Goal: Find specific page/section: Find specific page/section

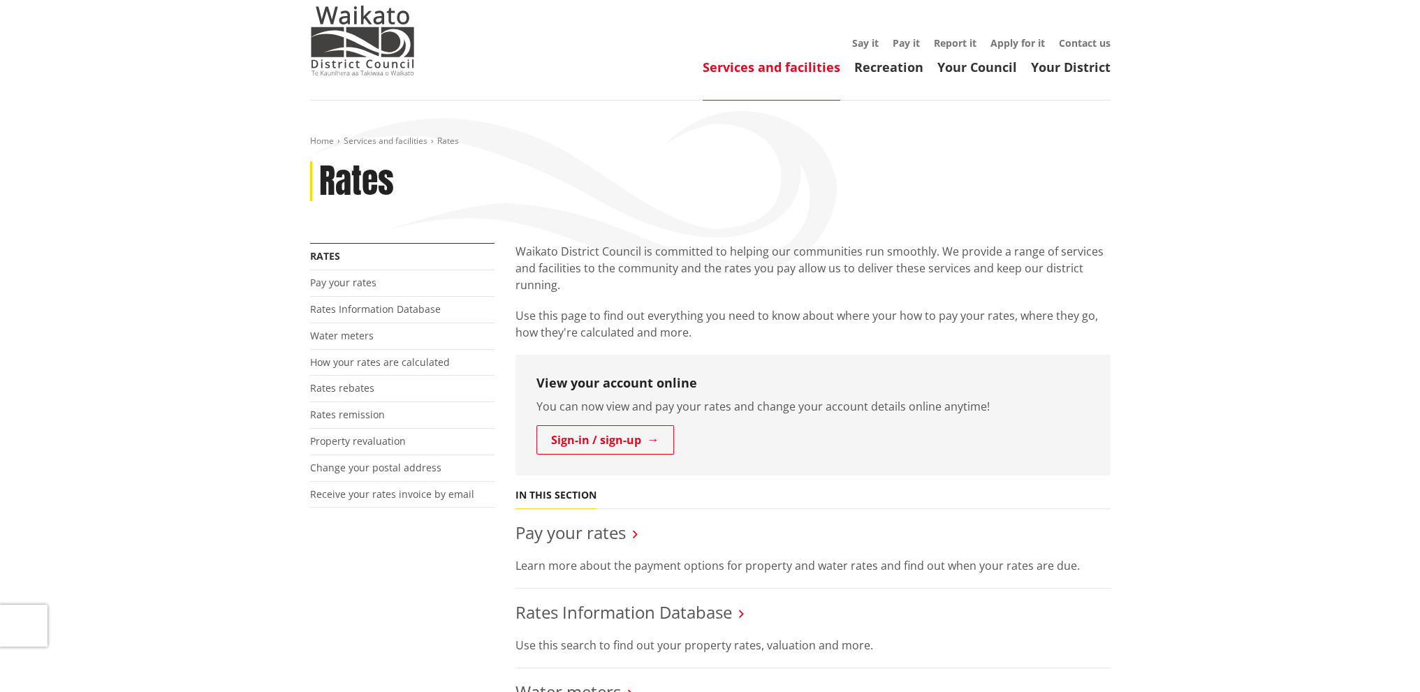
scroll to position [209, 0]
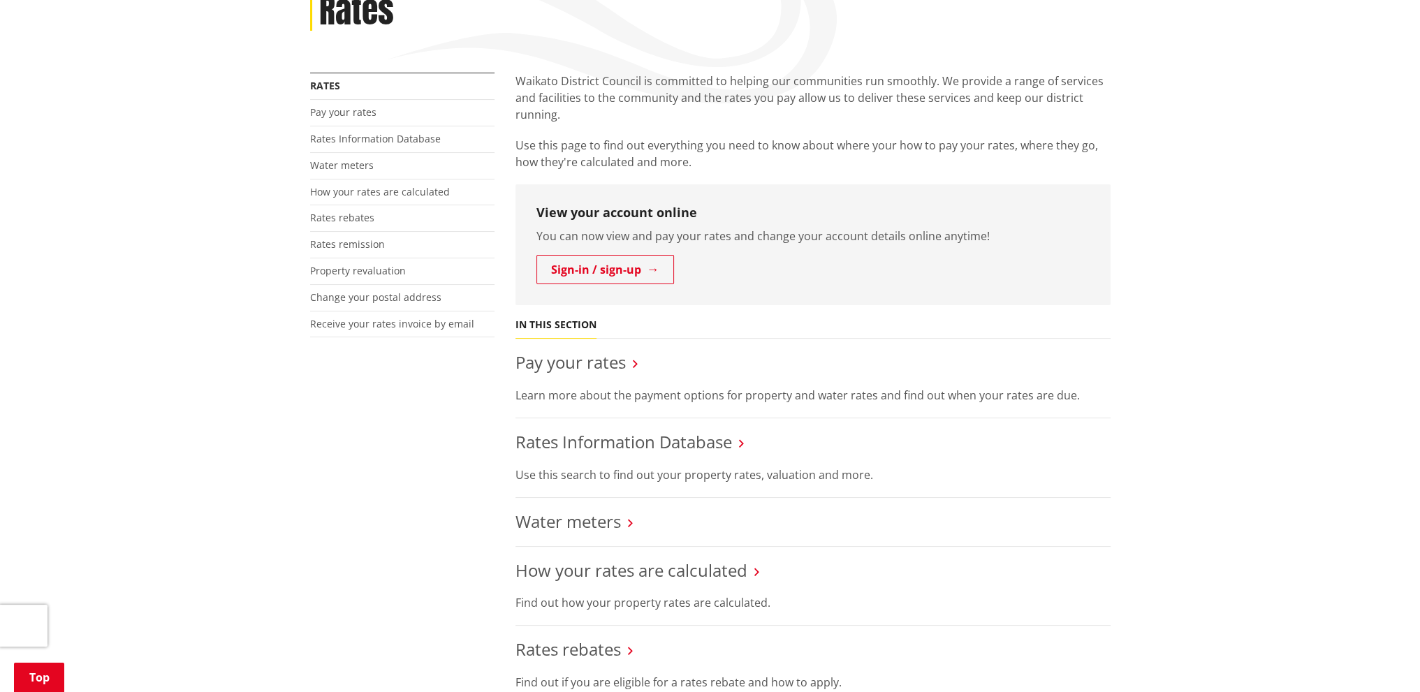
click at [611, 461] on li "Rates Information Database Use this search to find out your property rates, val…" at bounding box center [812, 458] width 595 height 80
click at [619, 448] on link "Rates Information Database" at bounding box center [623, 441] width 216 height 23
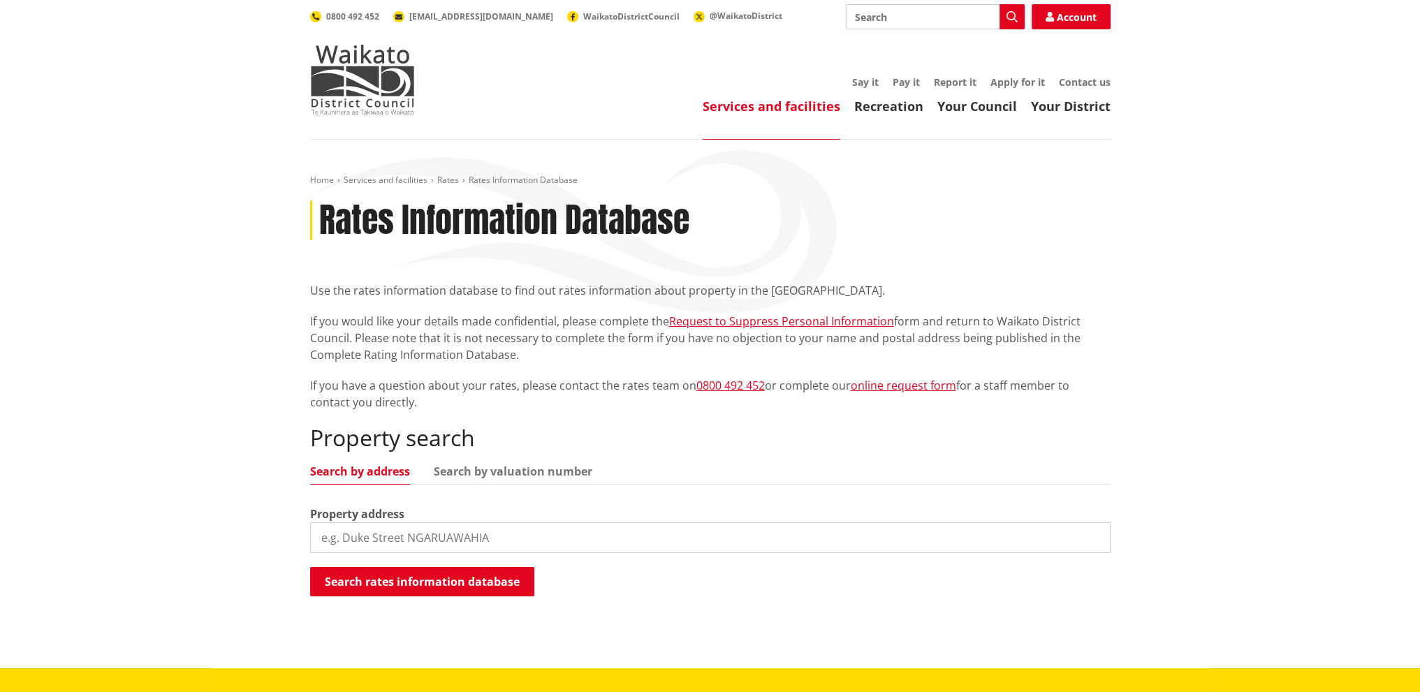
click at [401, 542] on input "search" at bounding box center [710, 537] width 800 height 31
paste input "12a Park Avenue, Tuakau"
drag, startPoint x: 406, startPoint y: 538, endPoint x: 573, endPoint y: 544, distance: 167.0
click at [573, 544] on input "12a Park Avenue, Tuakau" at bounding box center [710, 537] width 800 height 31
type input "12a Park Avenue"
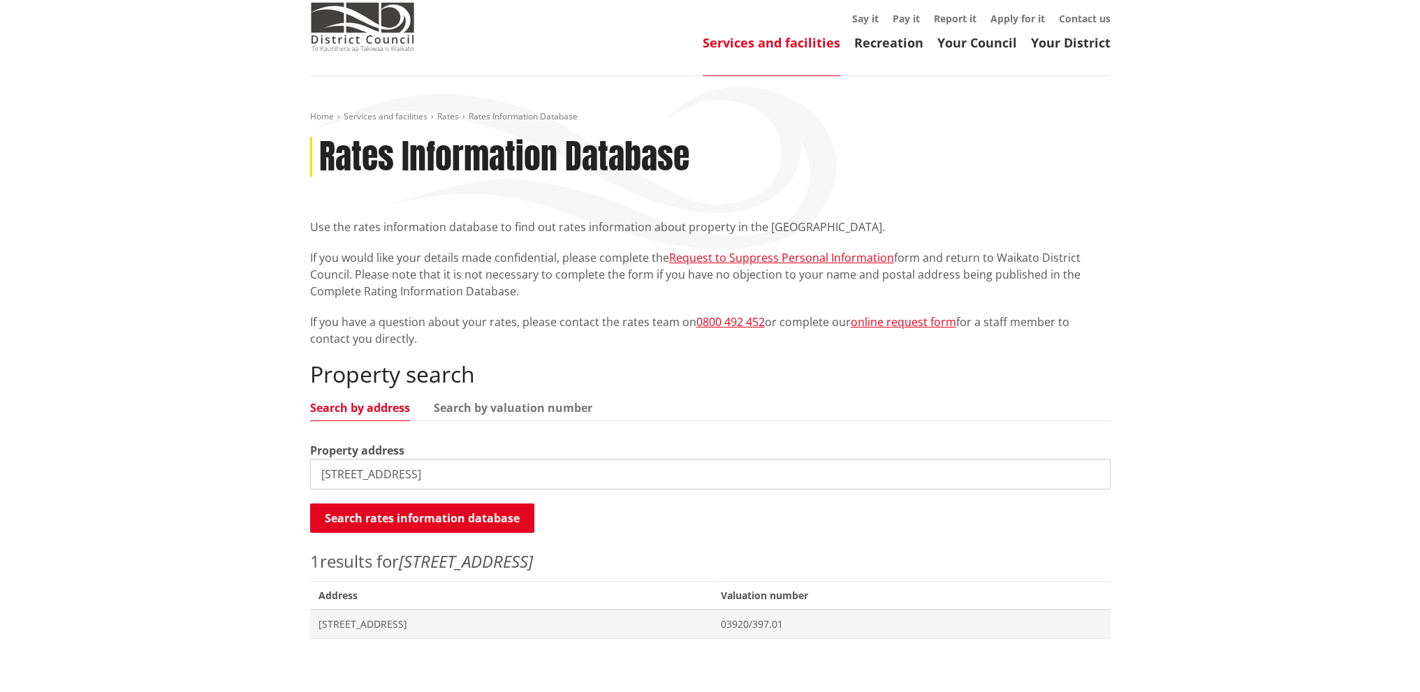
scroll to position [140, 0]
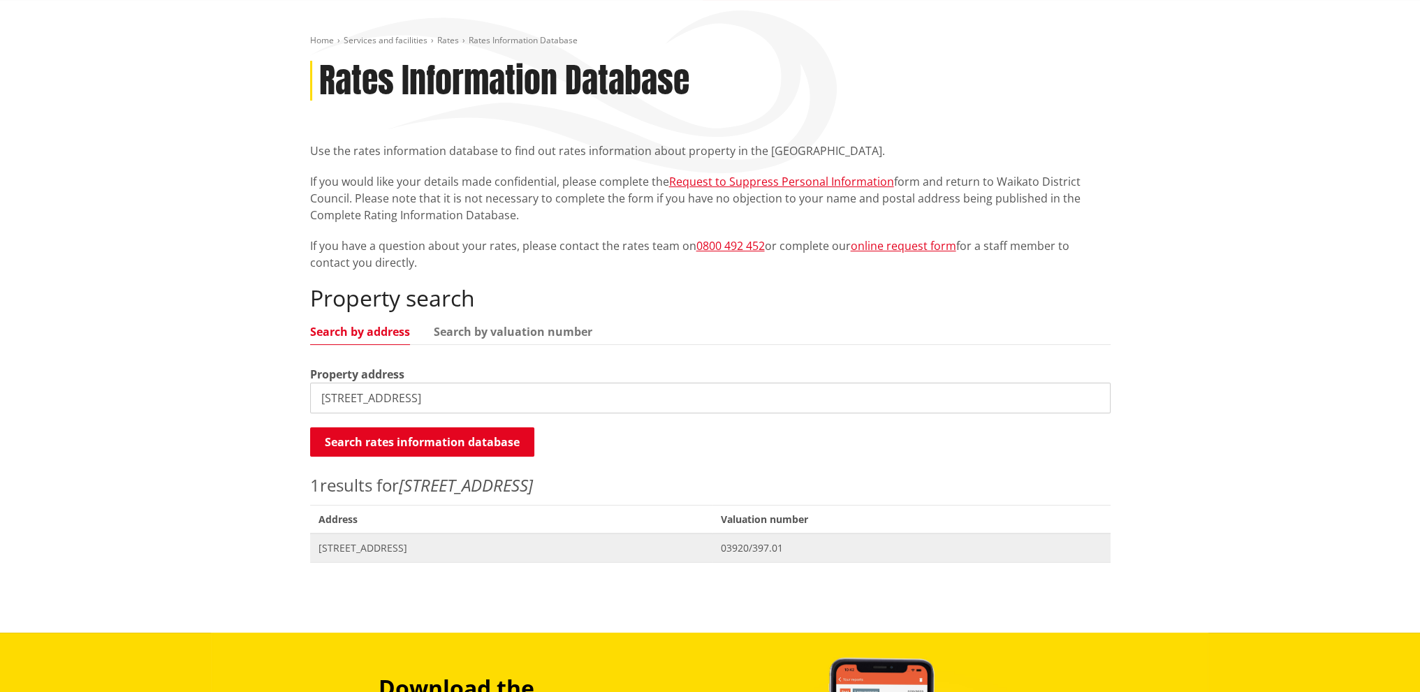
click at [415, 555] on span "Address 12A Park Avenue TUAKAU" at bounding box center [511, 547] width 403 height 29
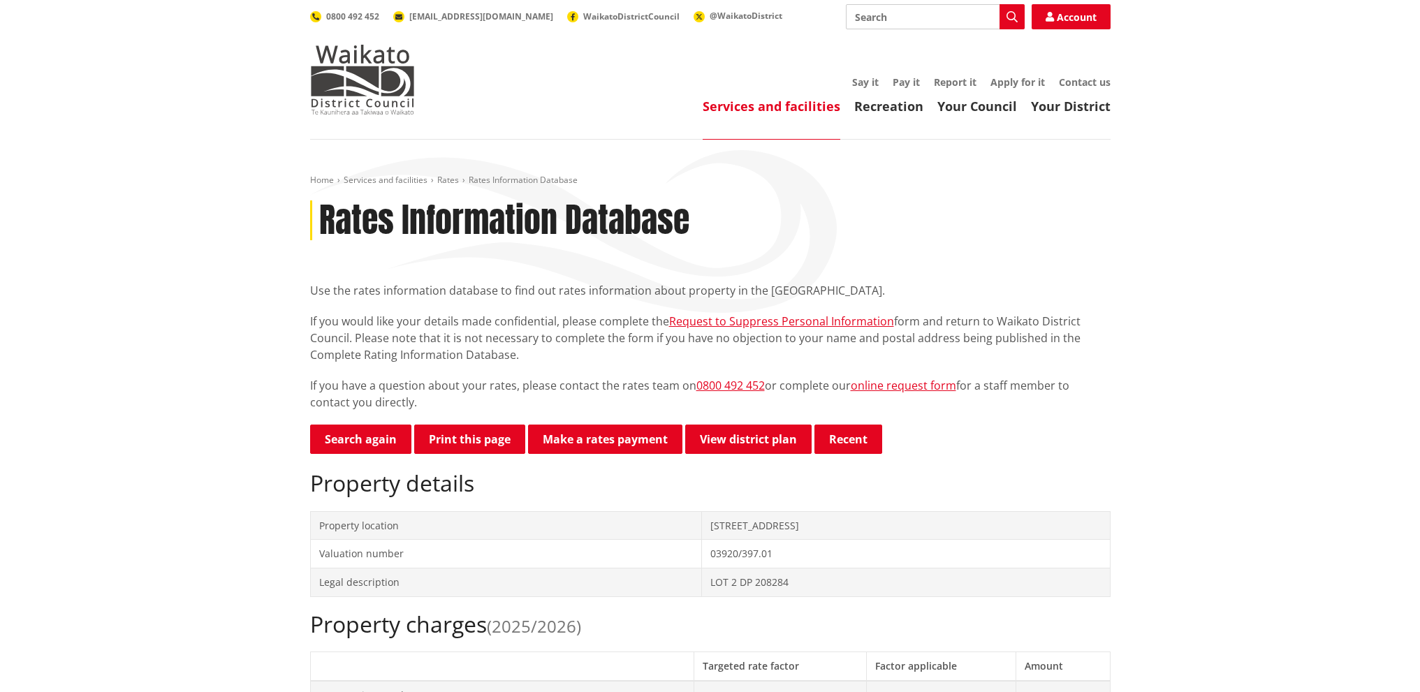
scroll to position [419, 0]
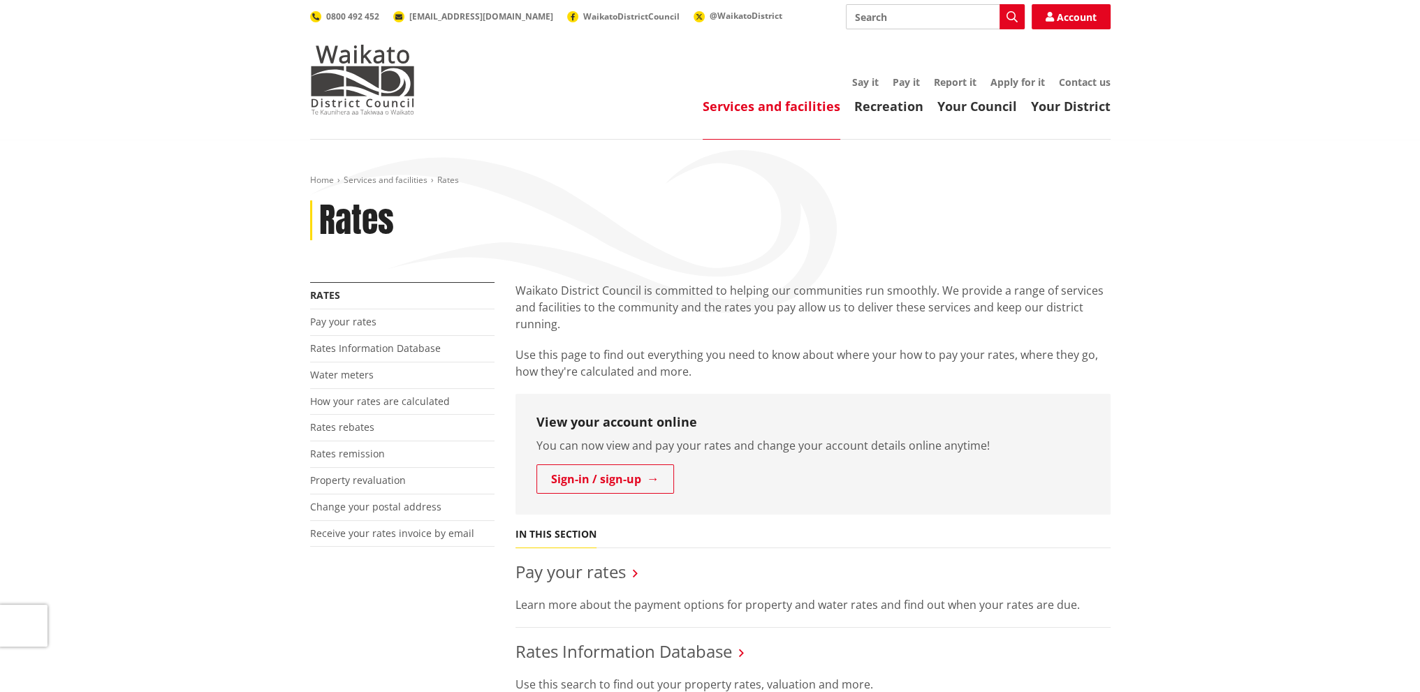
scroll to position [279, 0]
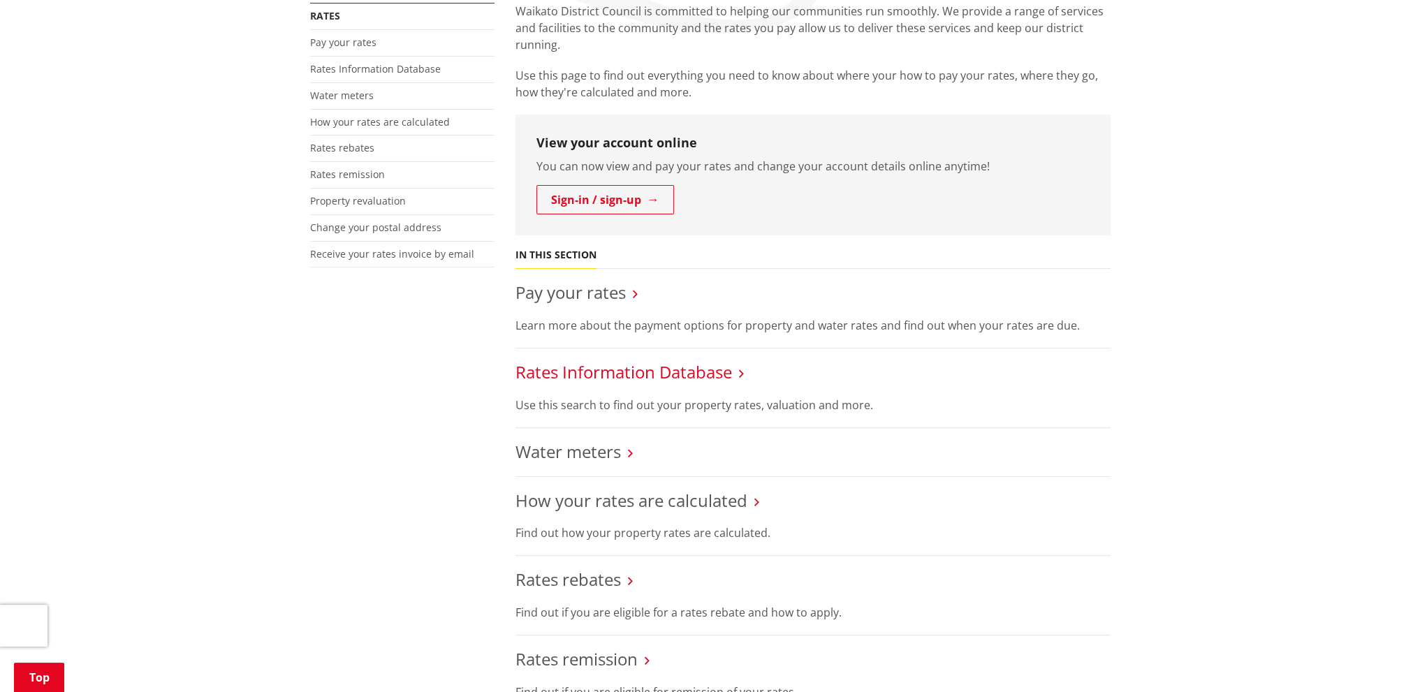
click at [580, 376] on link "Rates Information Database" at bounding box center [623, 371] width 216 height 23
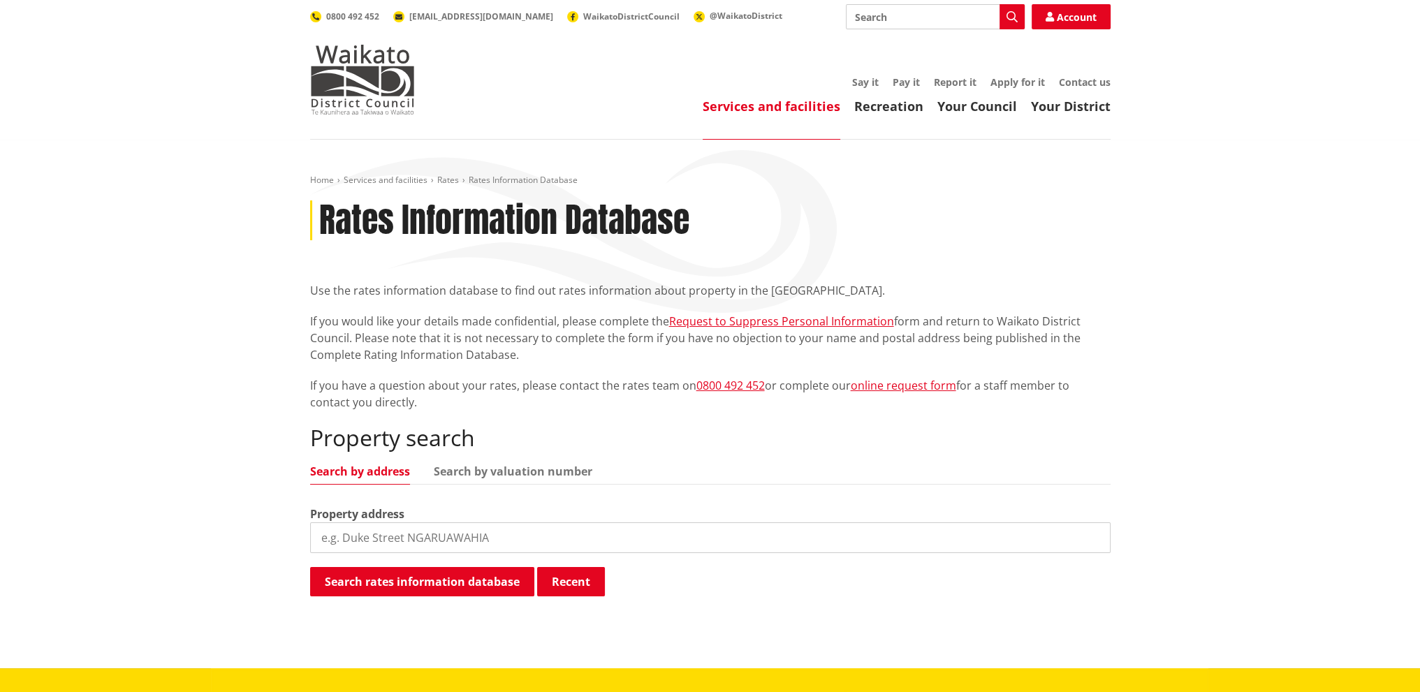
click at [372, 547] on input "search" at bounding box center [710, 537] width 800 height 31
type input "73 mahi road"
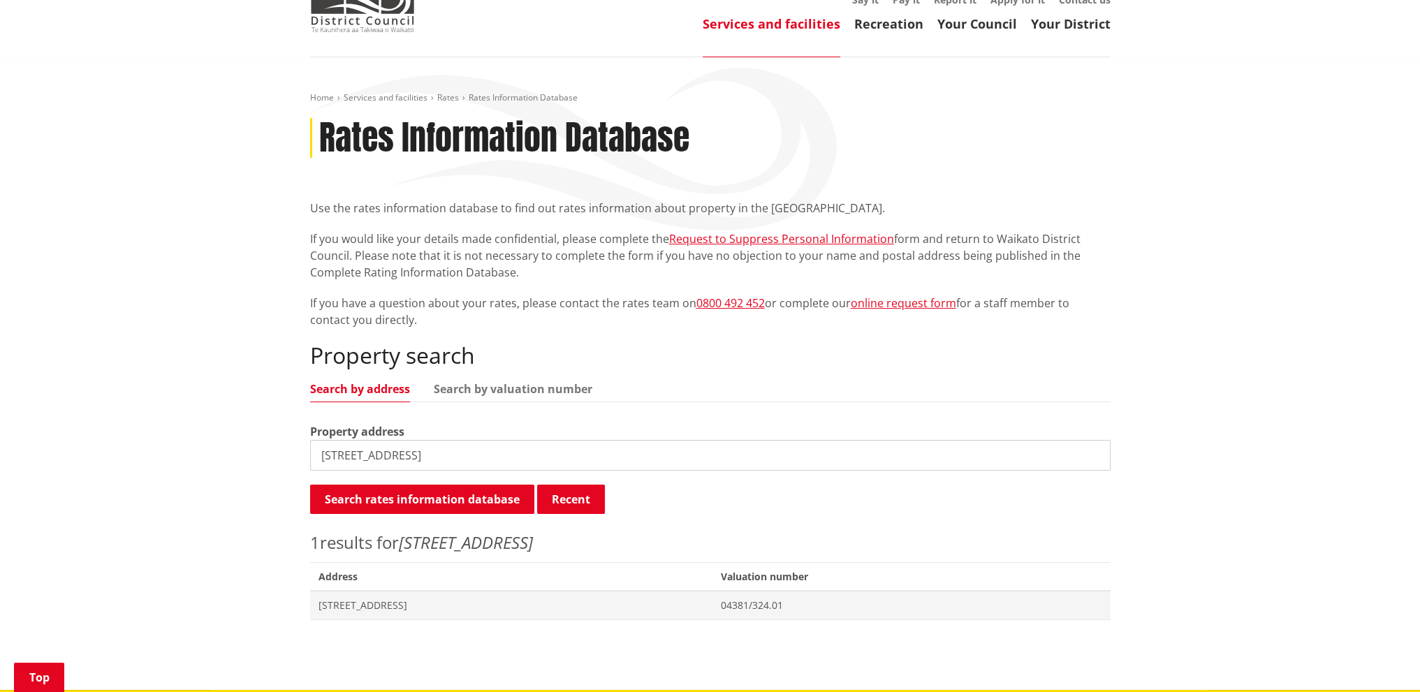
scroll to position [209, 0]
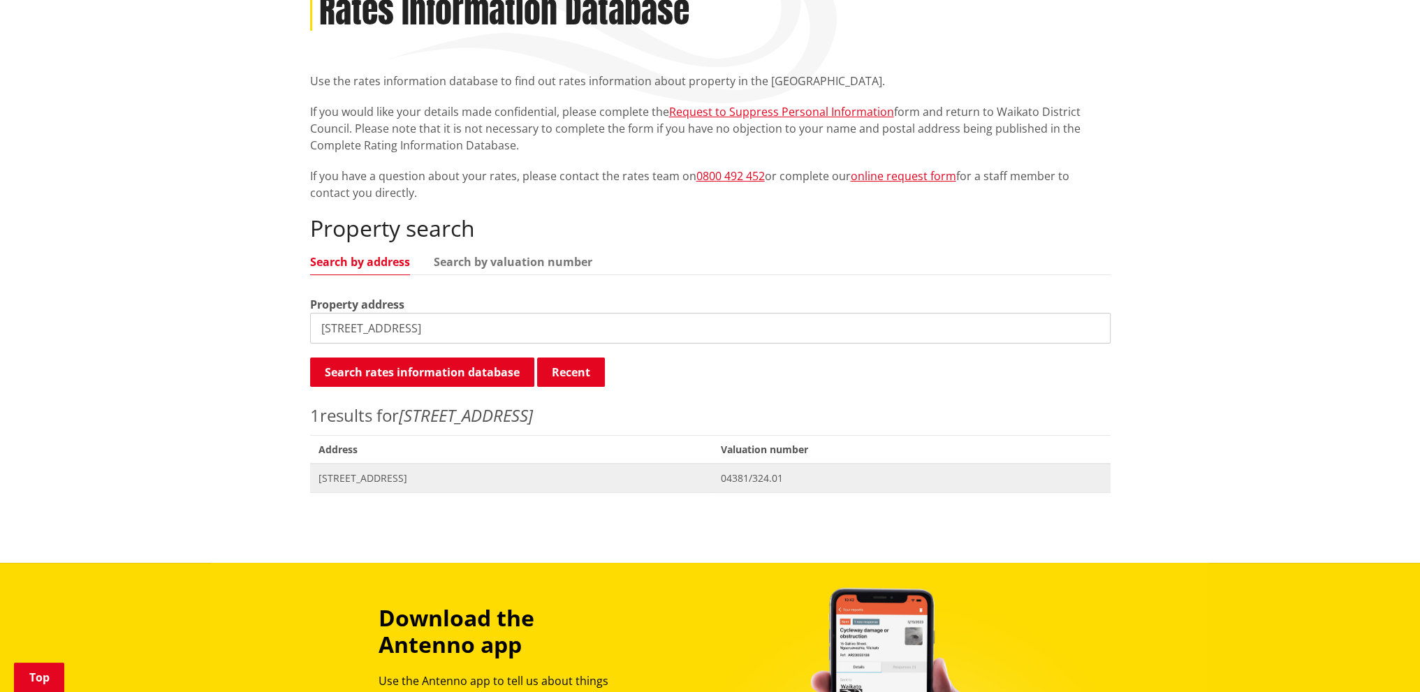
click at [352, 480] on span "[STREET_ADDRESS]" at bounding box center [511, 478] width 386 height 14
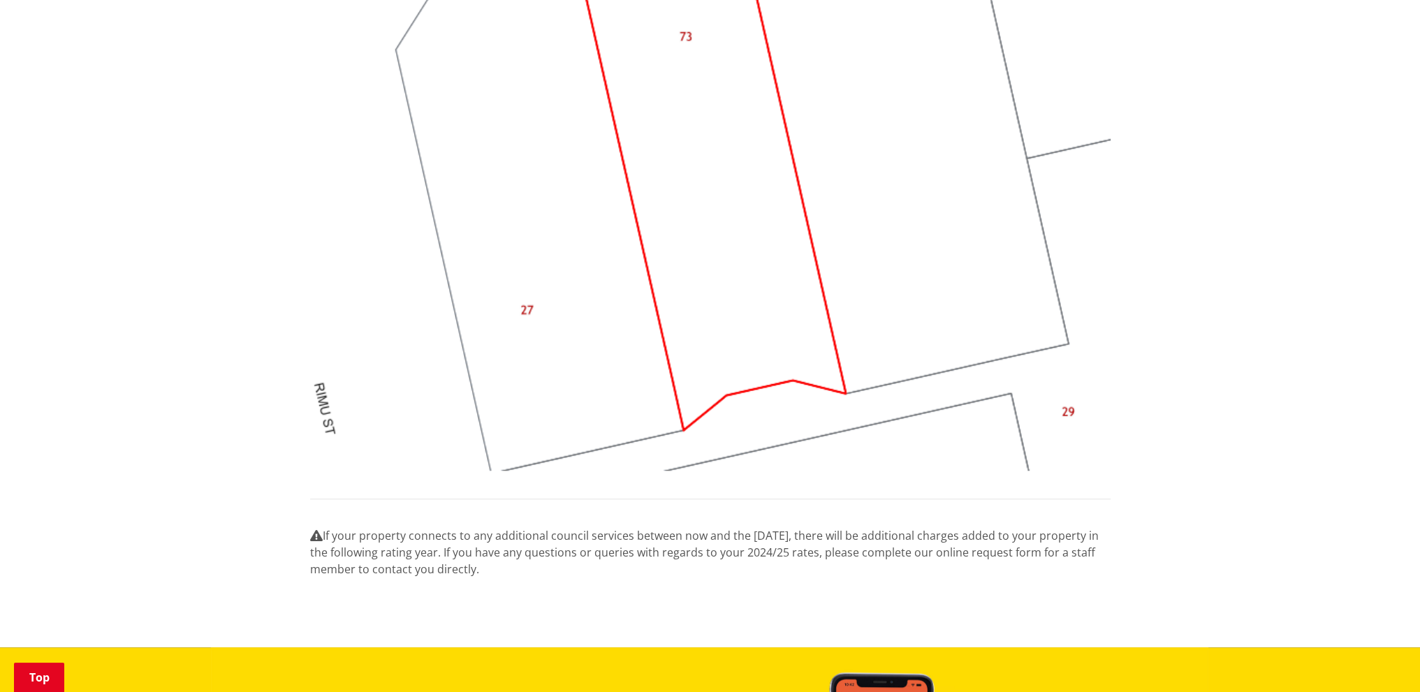
scroll to position [1397, 0]
